Goal: Communication & Community: Share content

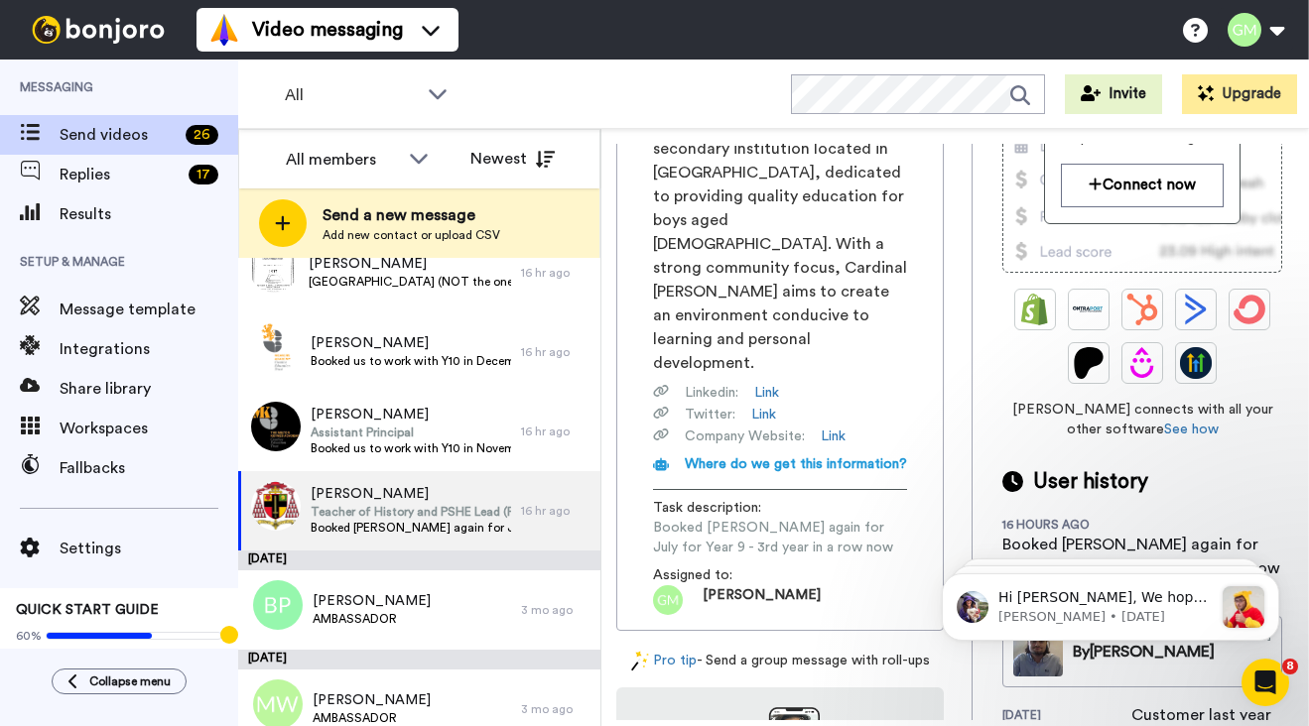
scroll to position [411, 0]
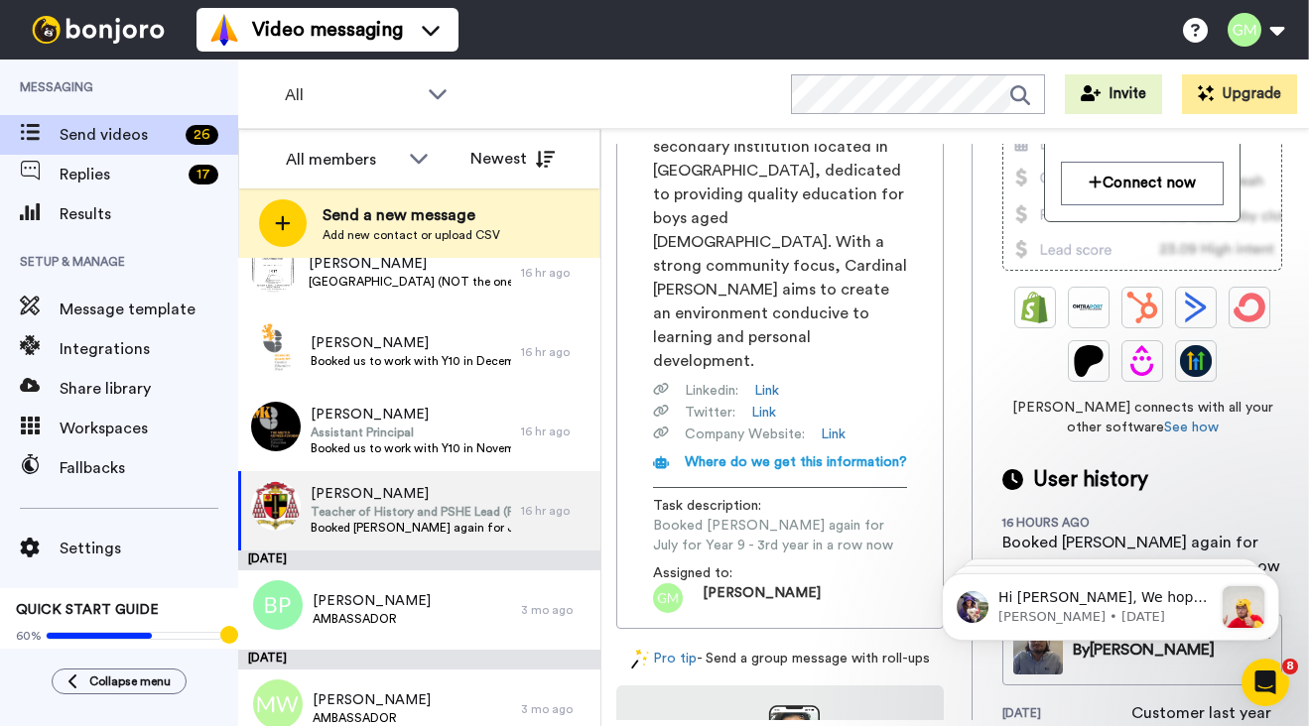
click at [693, 516] on span "Booked Steve again for July for Year 9 - 3rd year in a row now" at bounding box center [780, 536] width 254 height 40
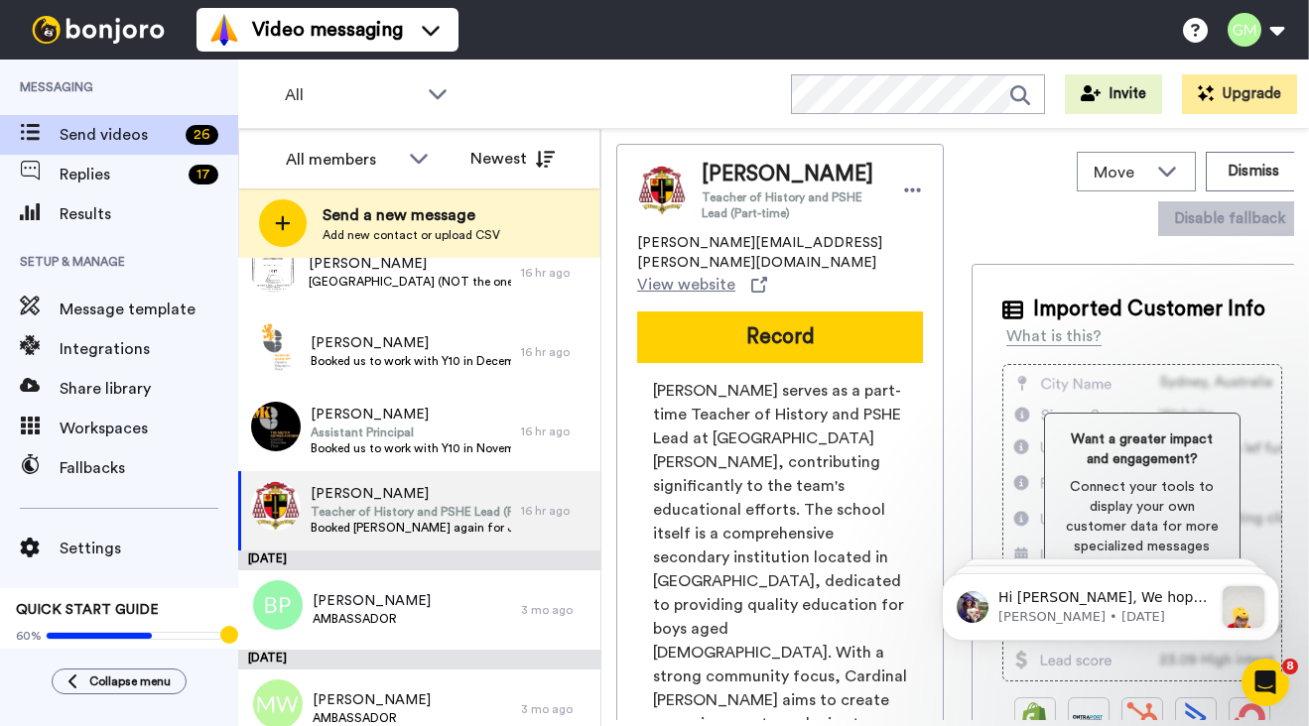
scroll to position [0, 0]
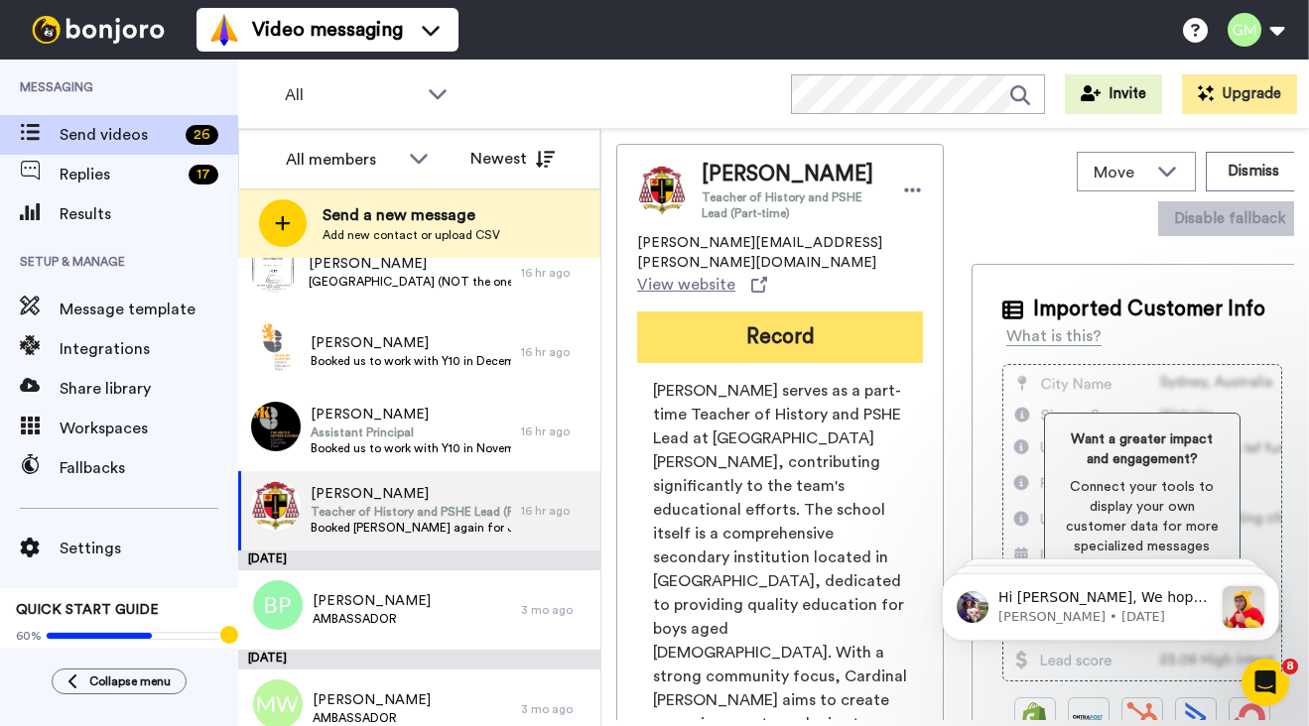
click at [767, 323] on button "Record" at bounding box center [780, 338] width 286 height 52
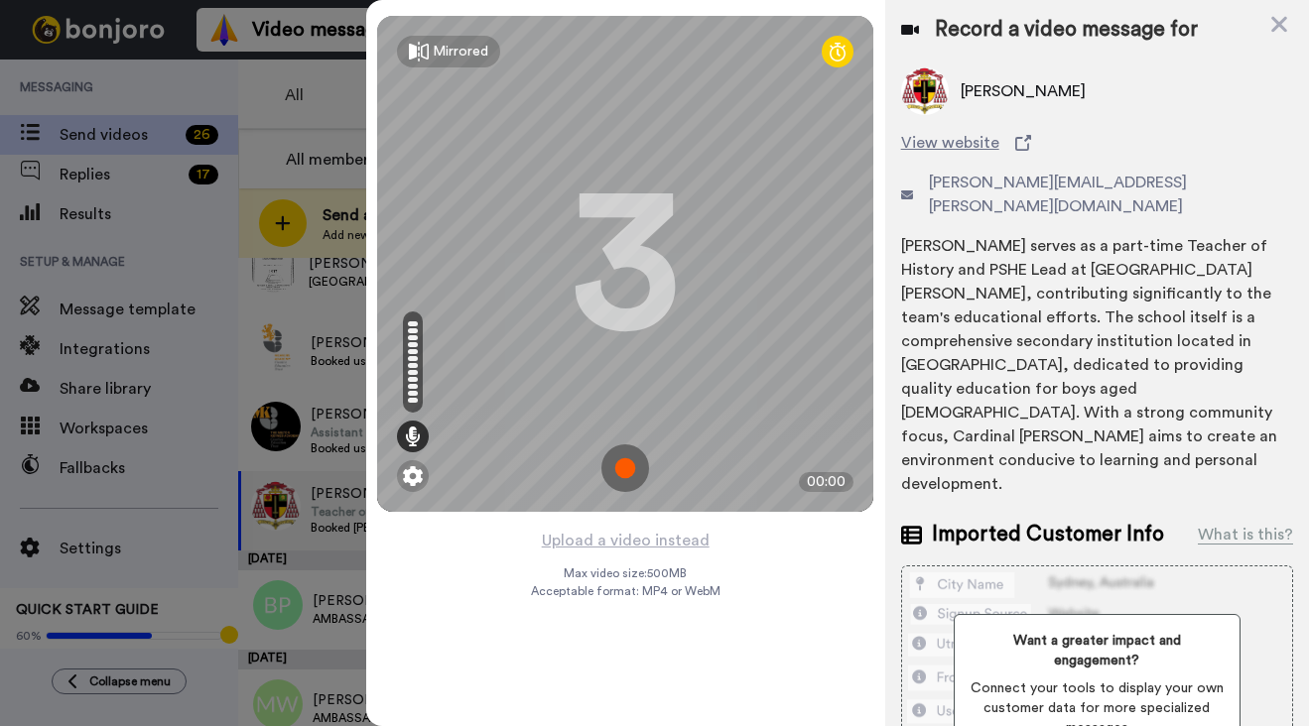
click at [628, 473] on img at bounding box center [625, 469] width 48 height 48
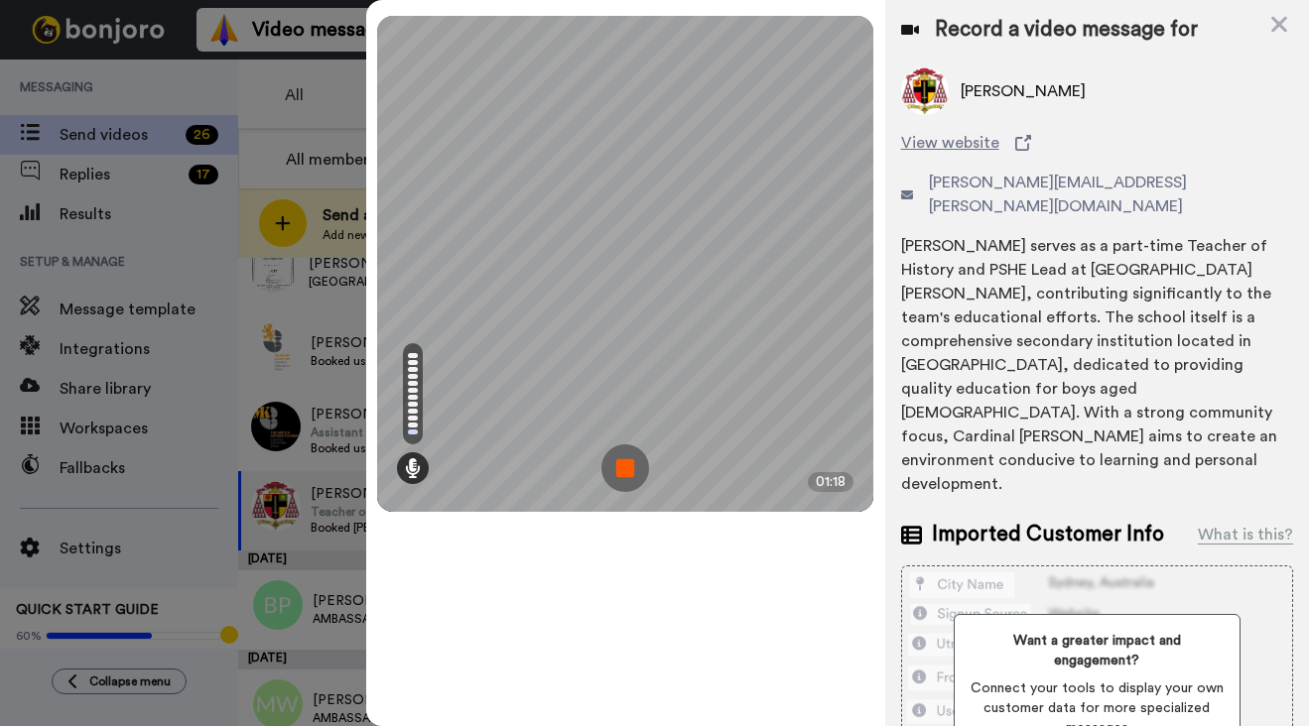
click at [628, 473] on img at bounding box center [625, 469] width 48 height 48
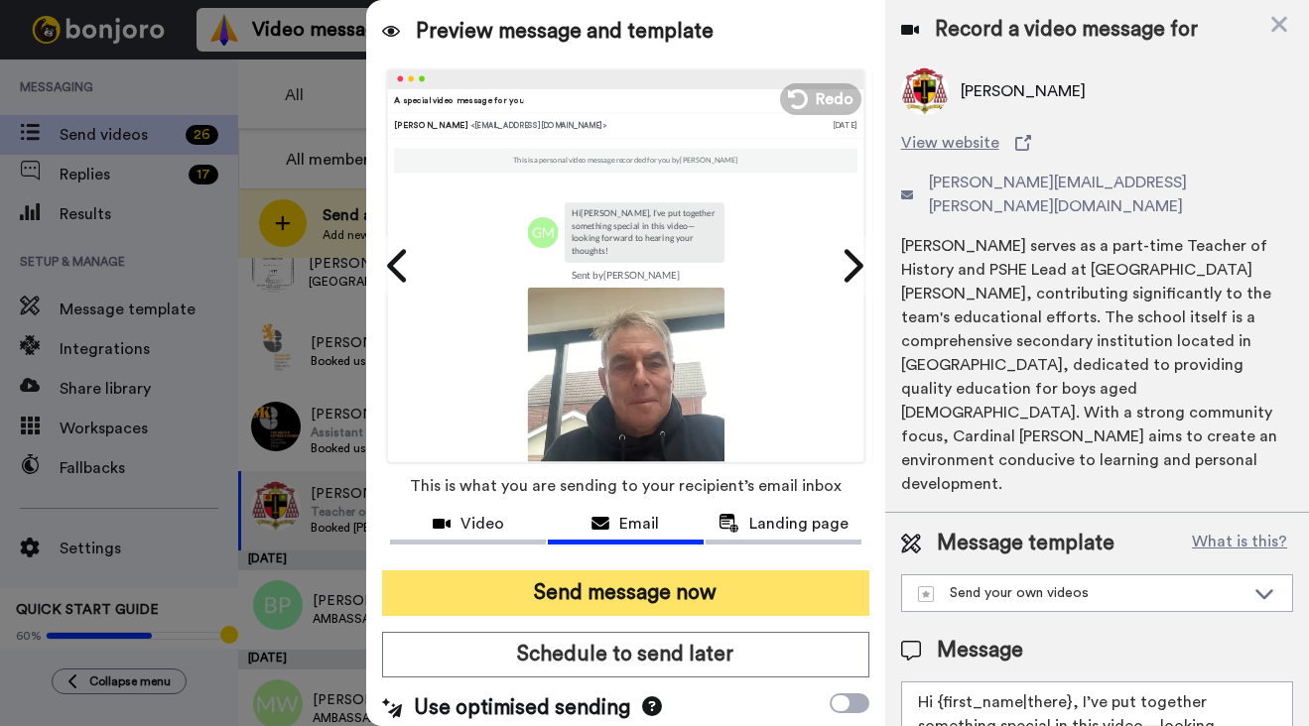
click at [631, 597] on button "Send message now" at bounding box center [625, 594] width 486 height 46
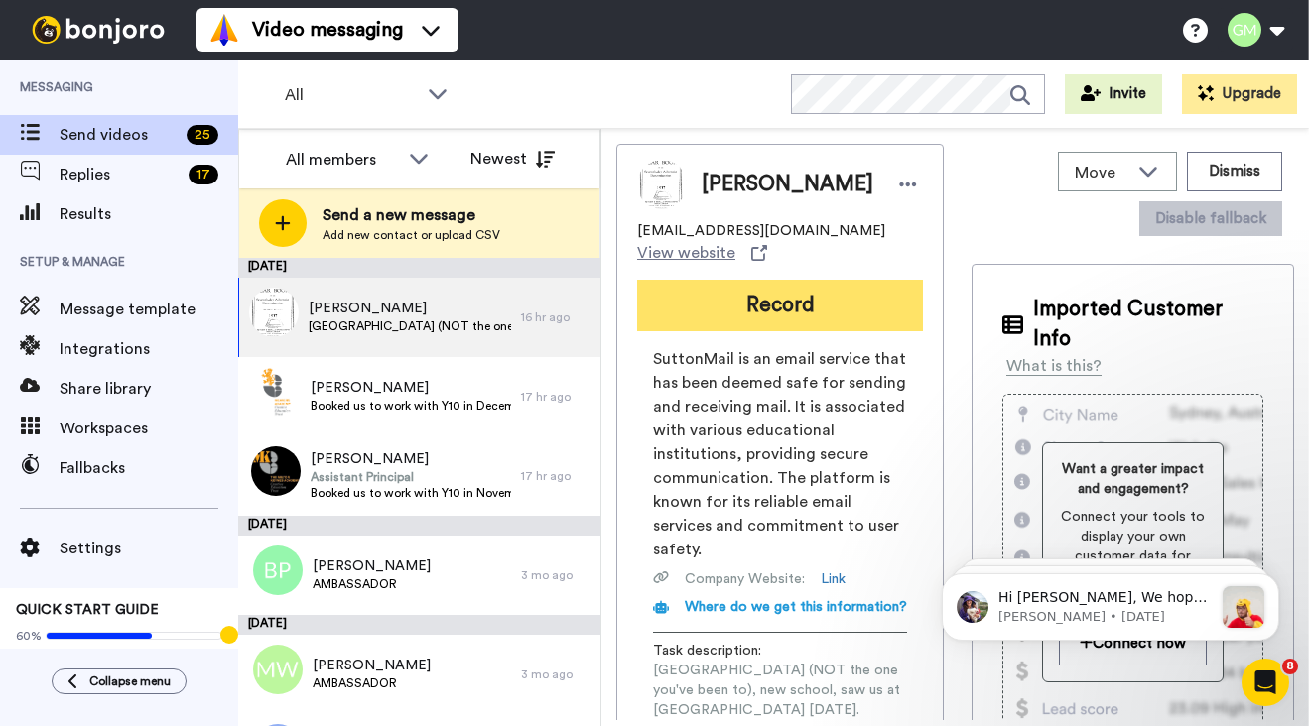
click at [784, 319] on button "Record" at bounding box center [780, 306] width 286 height 52
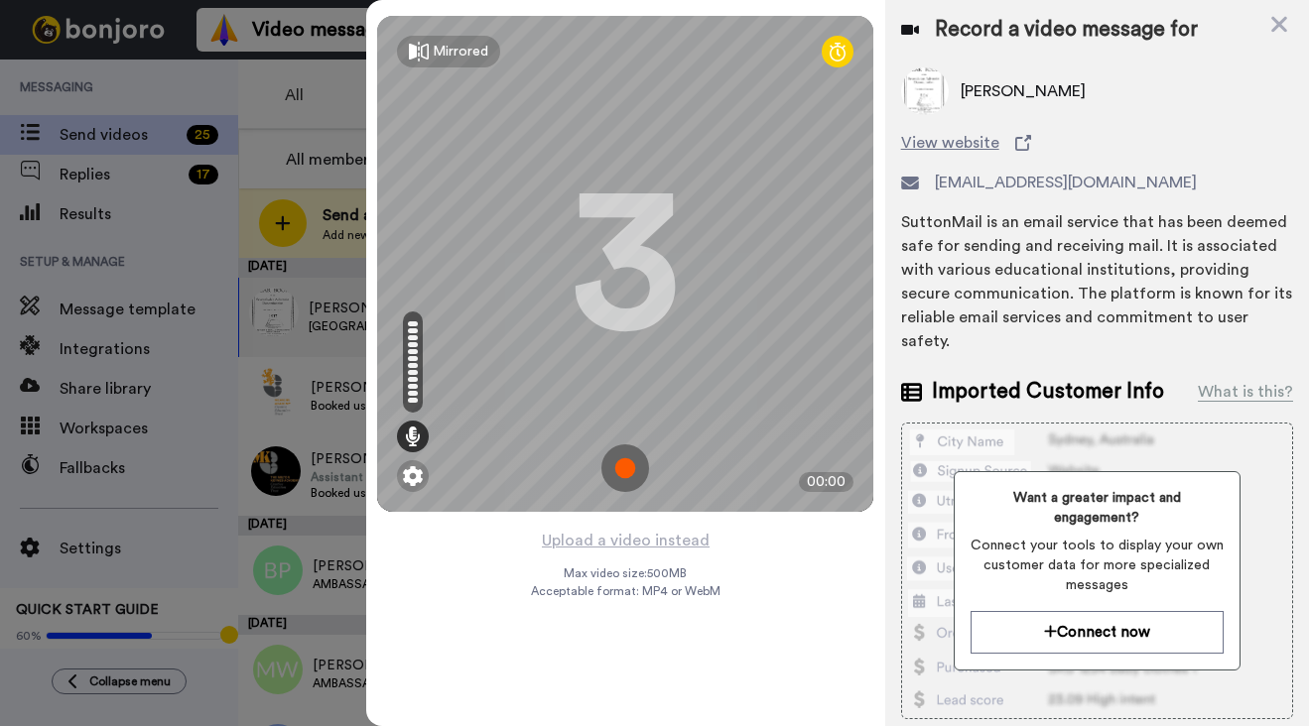
click at [627, 477] on img at bounding box center [625, 469] width 48 height 48
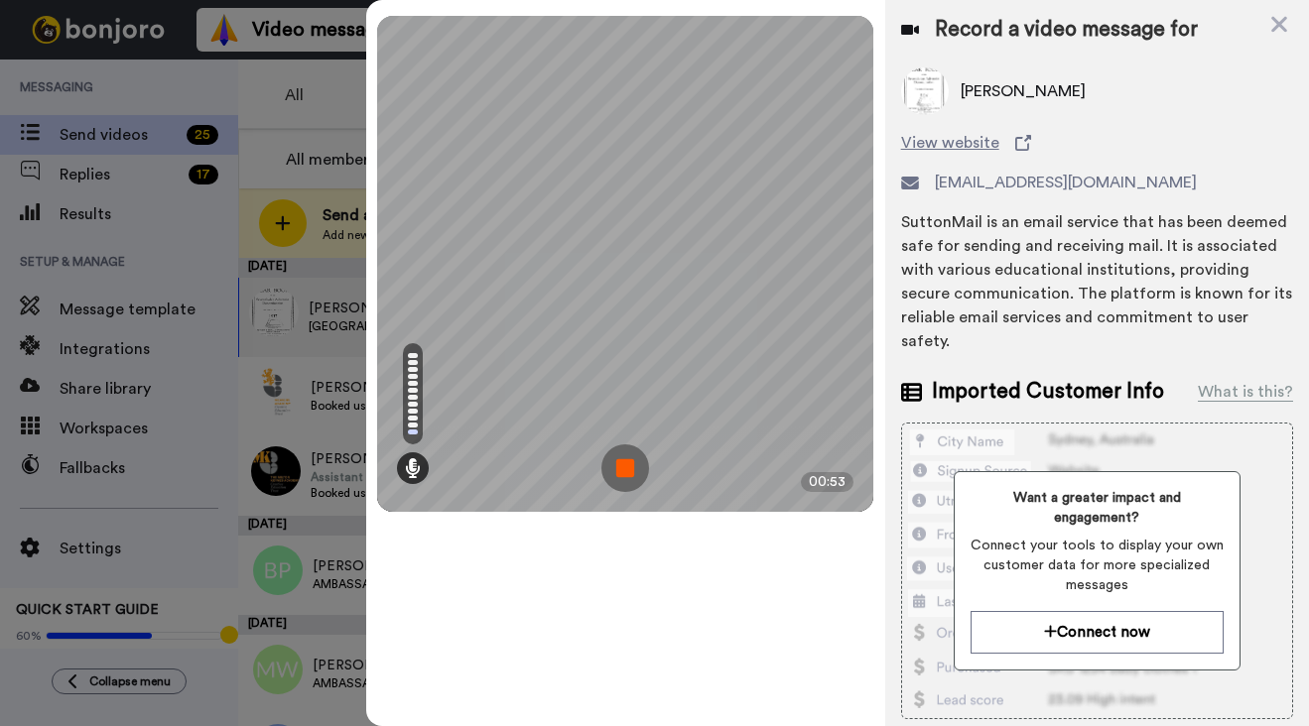
click at [638, 467] on img at bounding box center [625, 469] width 48 height 48
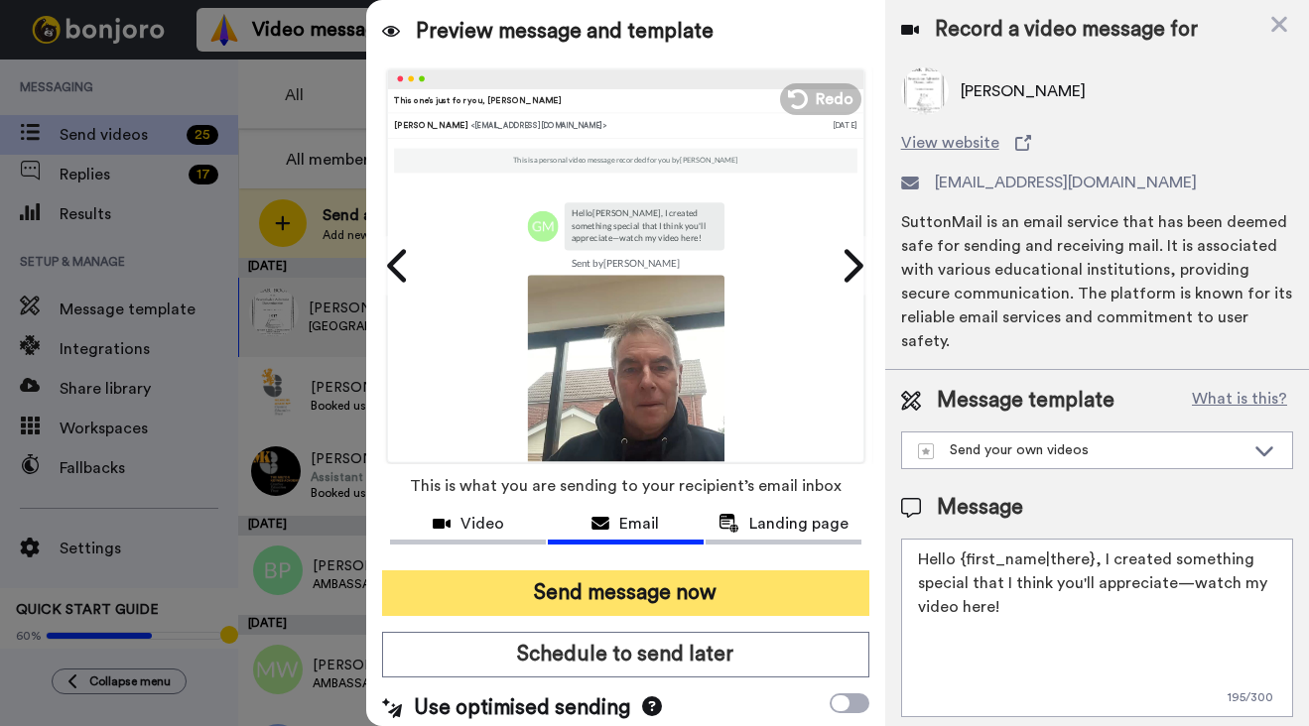
click at [613, 588] on button "Send message now" at bounding box center [625, 594] width 486 height 46
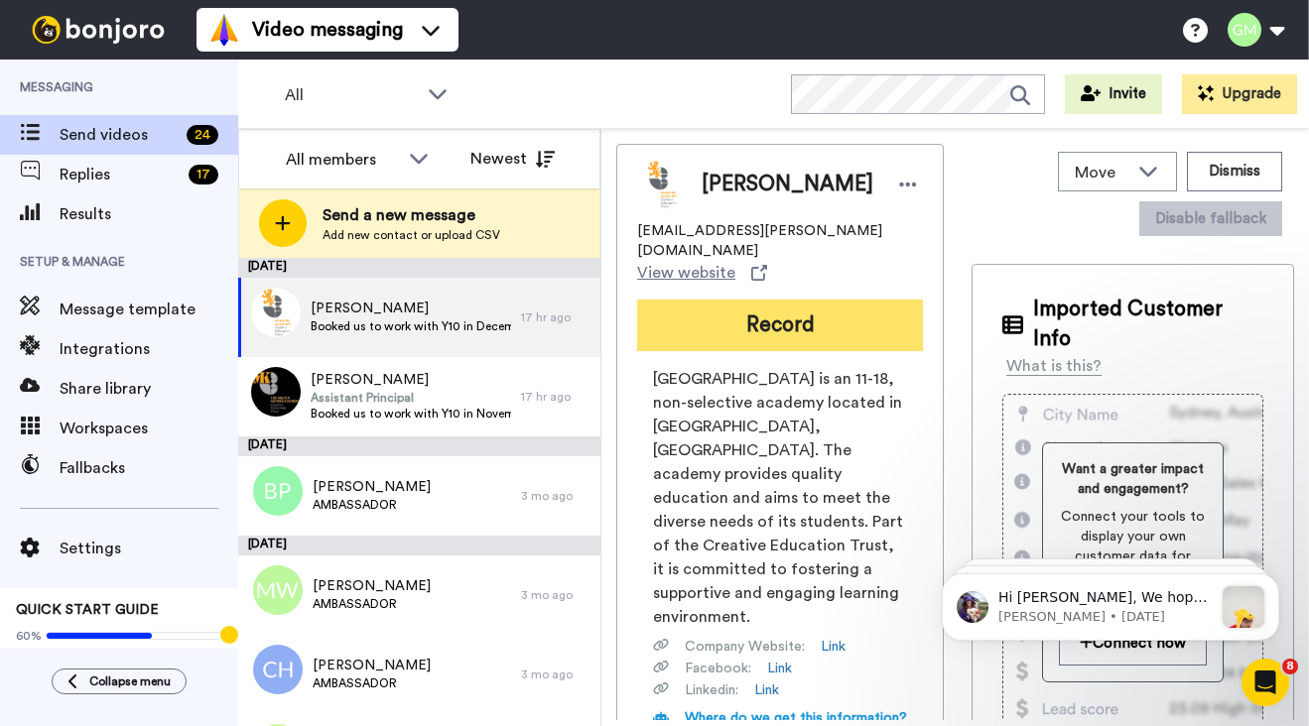
click at [794, 323] on button "Record" at bounding box center [780, 326] width 286 height 52
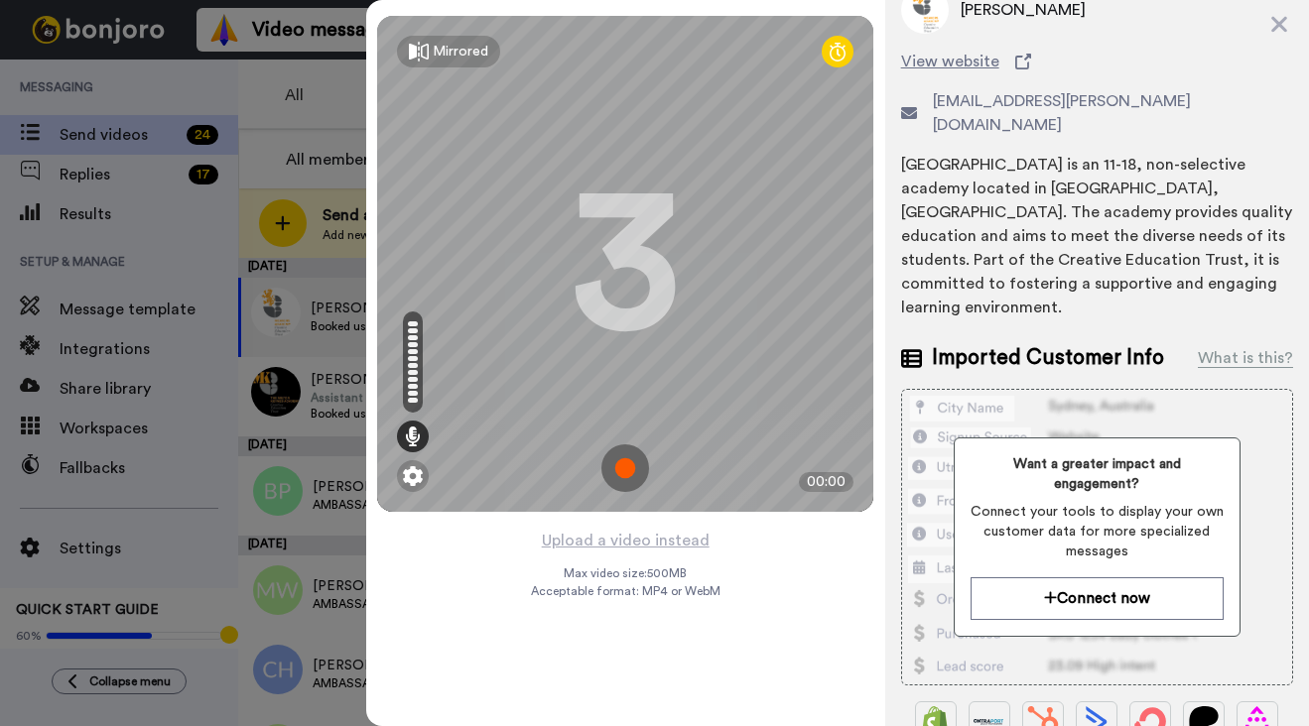
scroll to position [12, 0]
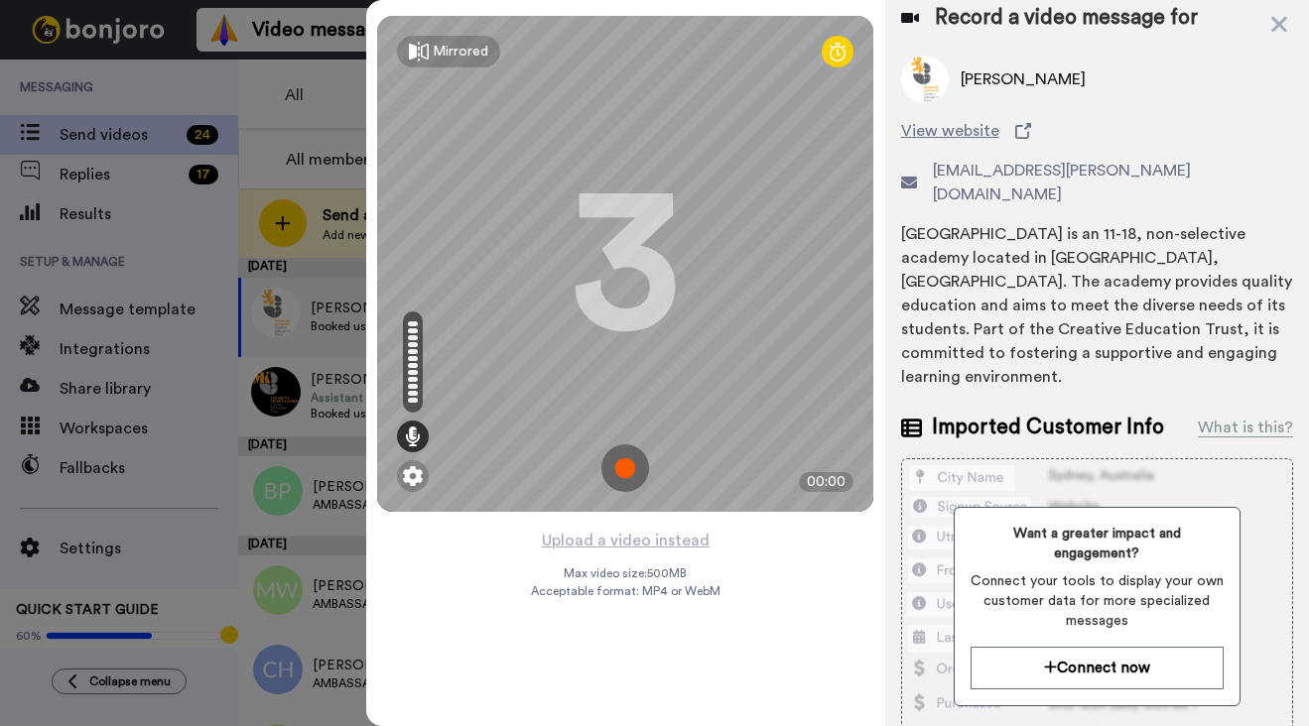
click at [616, 476] on img at bounding box center [625, 469] width 48 height 48
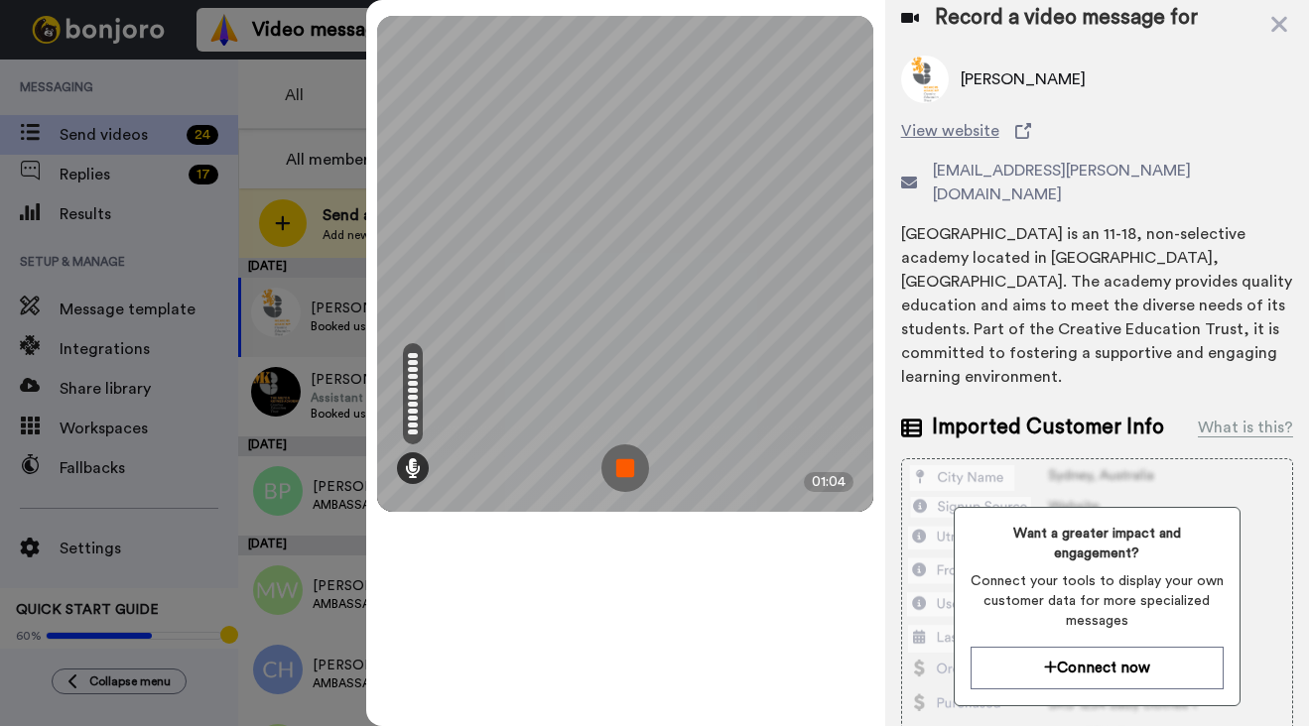
click at [623, 476] on img at bounding box center [625, 469] width 48 height 48
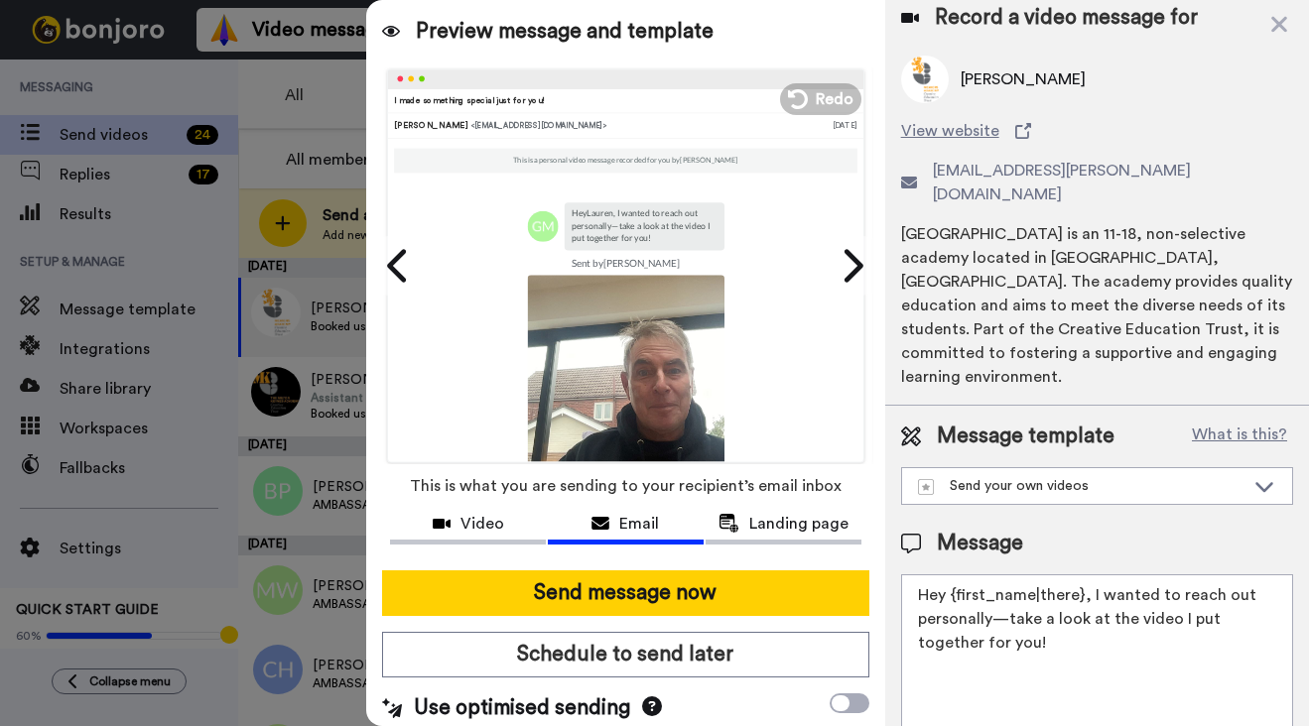
scroll to position [0, 0]
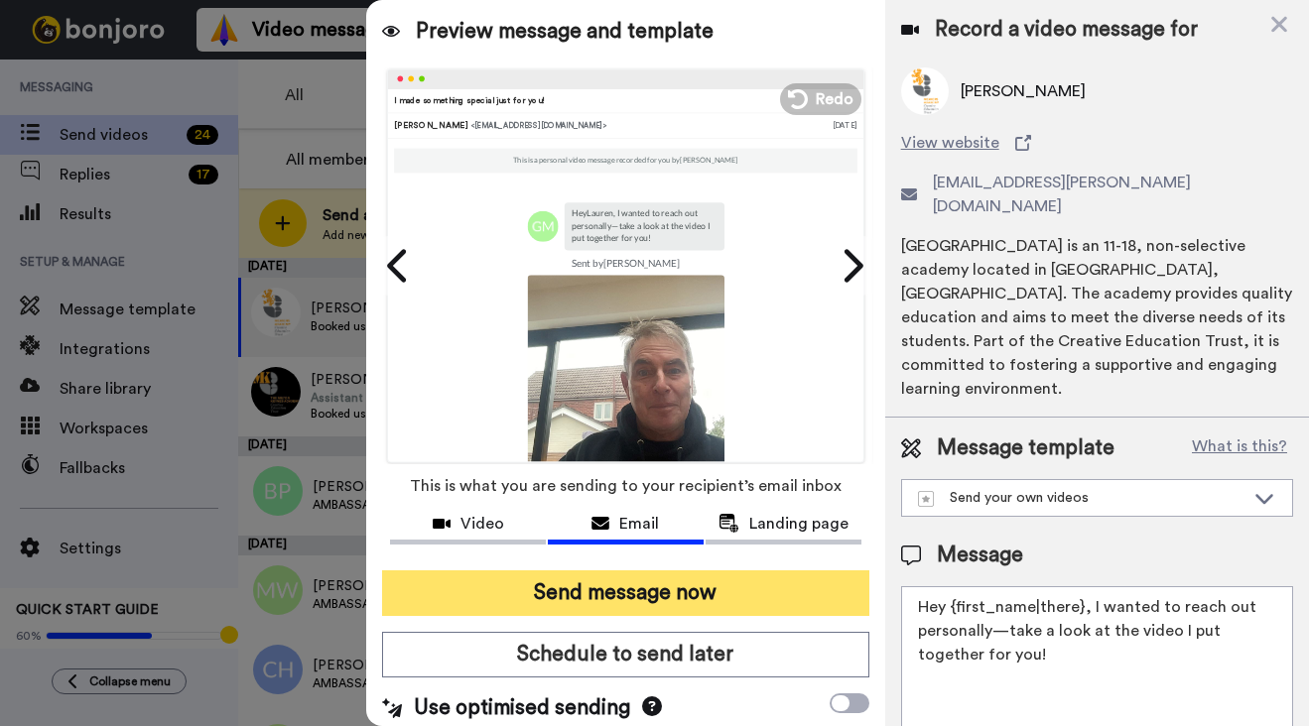
click at [639, 599] on button "Send message now" at bounding box center [625, 594] width 486 height 46
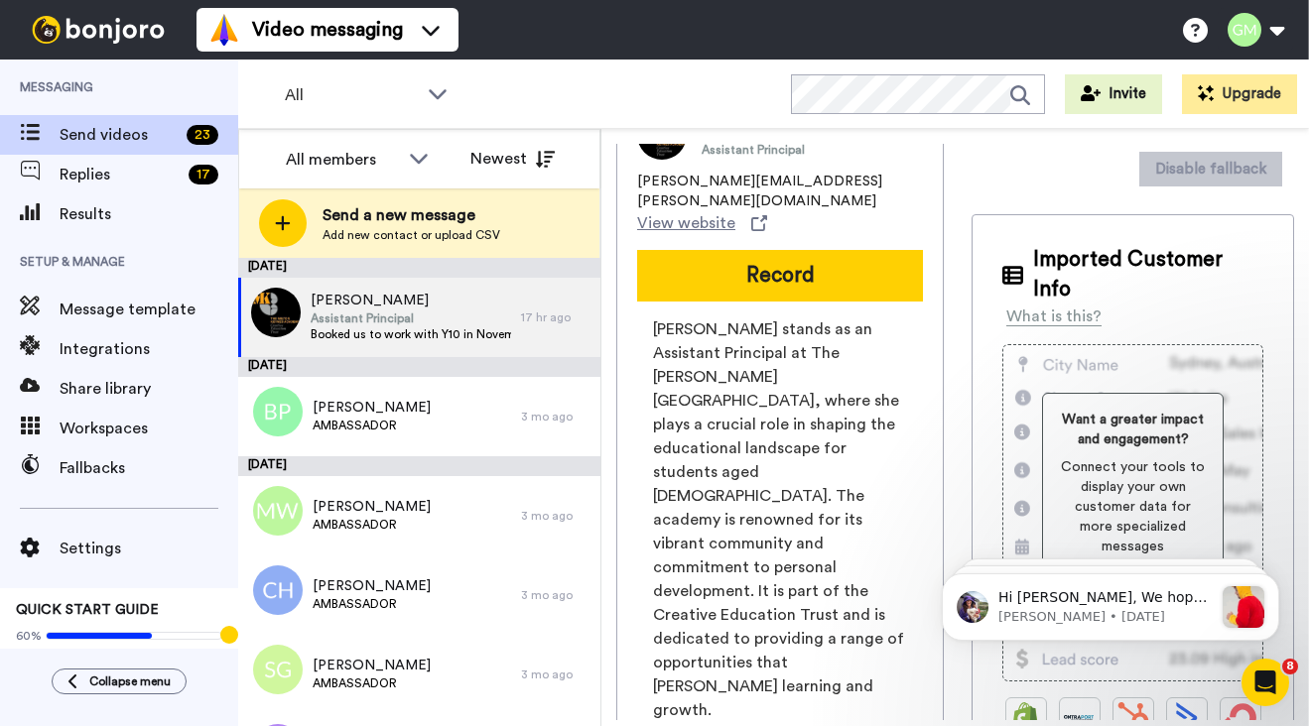
scroll to position [49, 0]
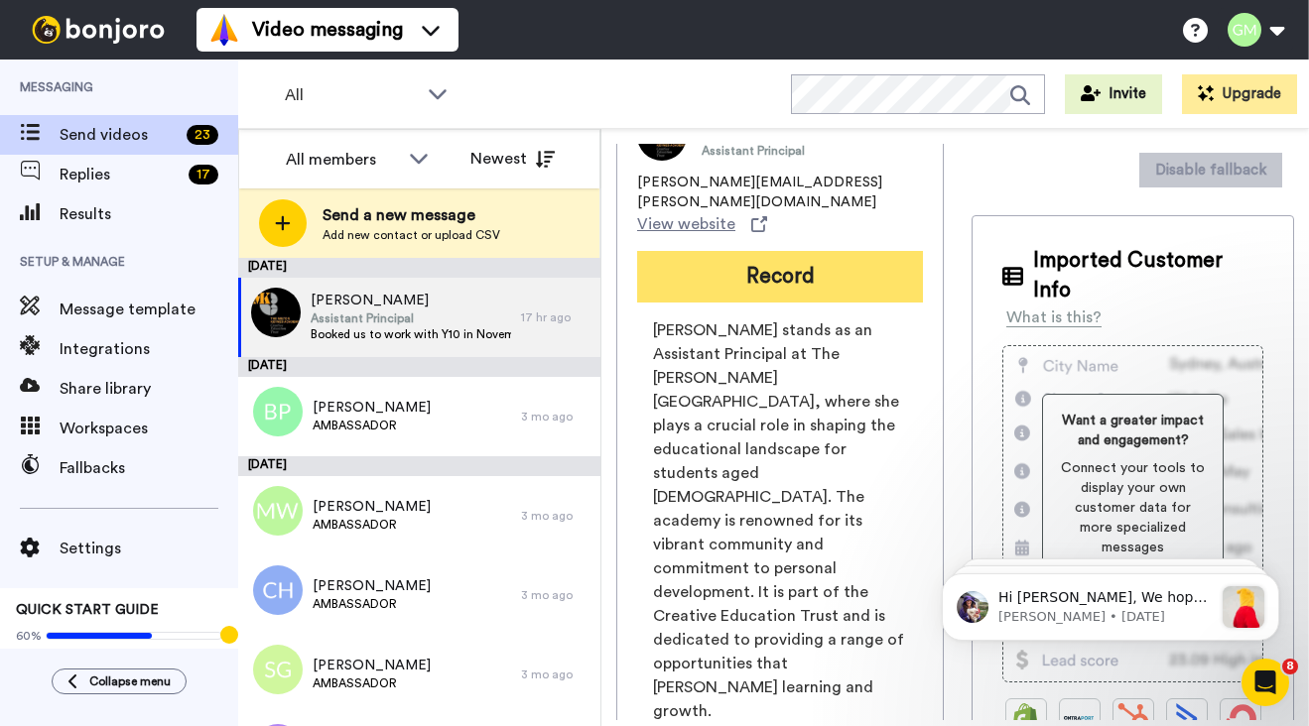
click at [773, 275] on button "Record" at bounding box center [780, 277] width 286 height 52
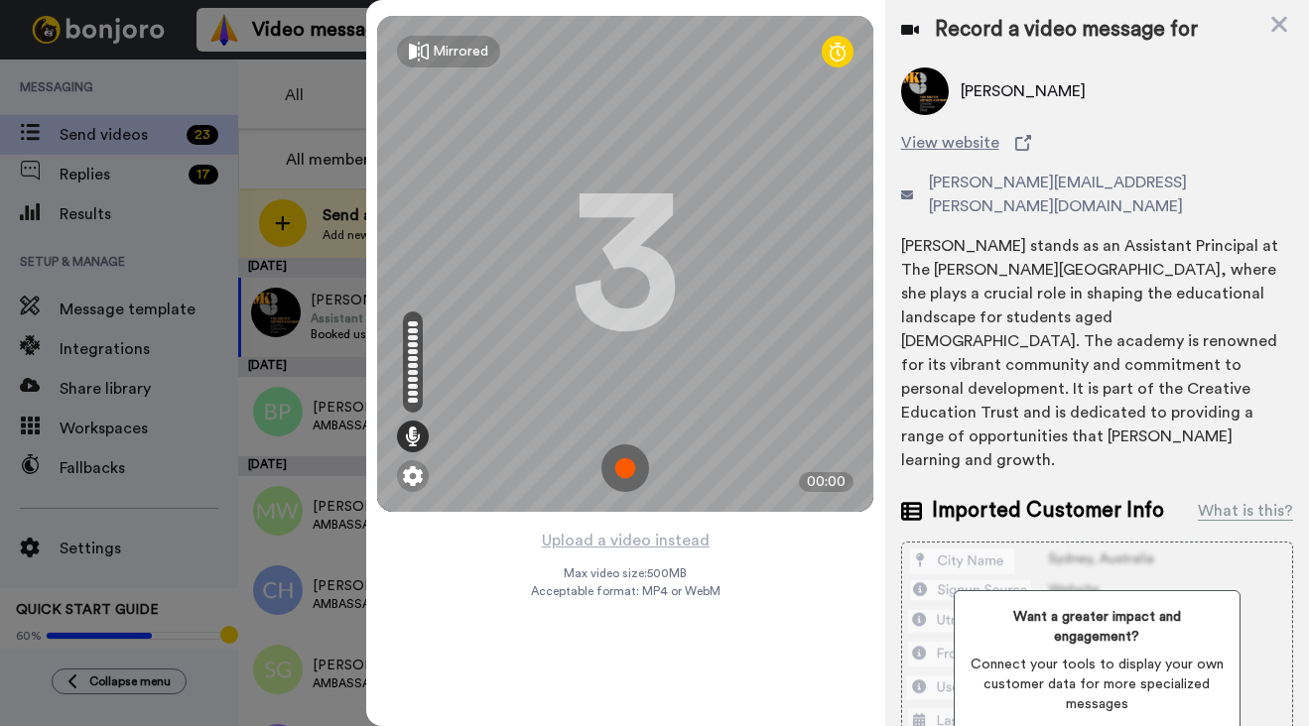
click at [623, 473] on img at bounding box center [625, 469] width 48 height 48
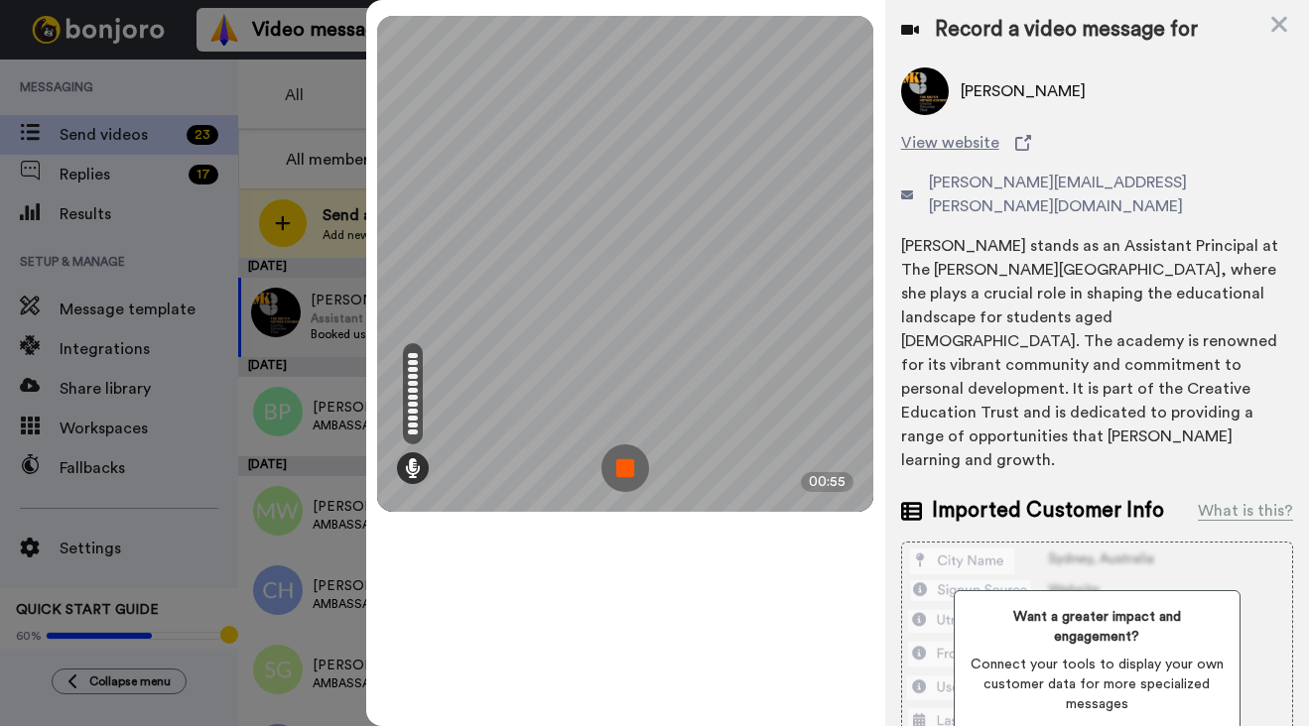
click at [631, 474] on img at bounding box center [625, 469] width 48 height 48
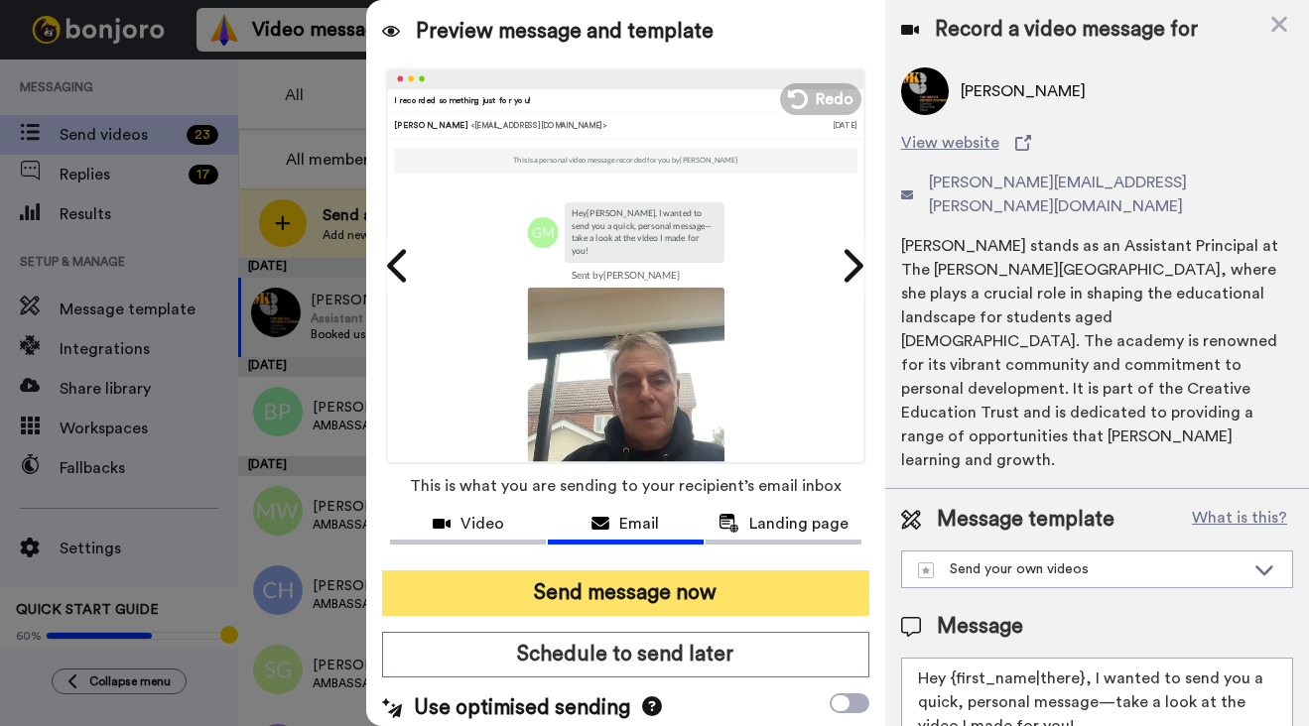
click at [613, 608] on button "Send message now" at bounding box center [625, 594] width 486 height 46
